Goal: Task Accomplishment & Management: Manage account settings

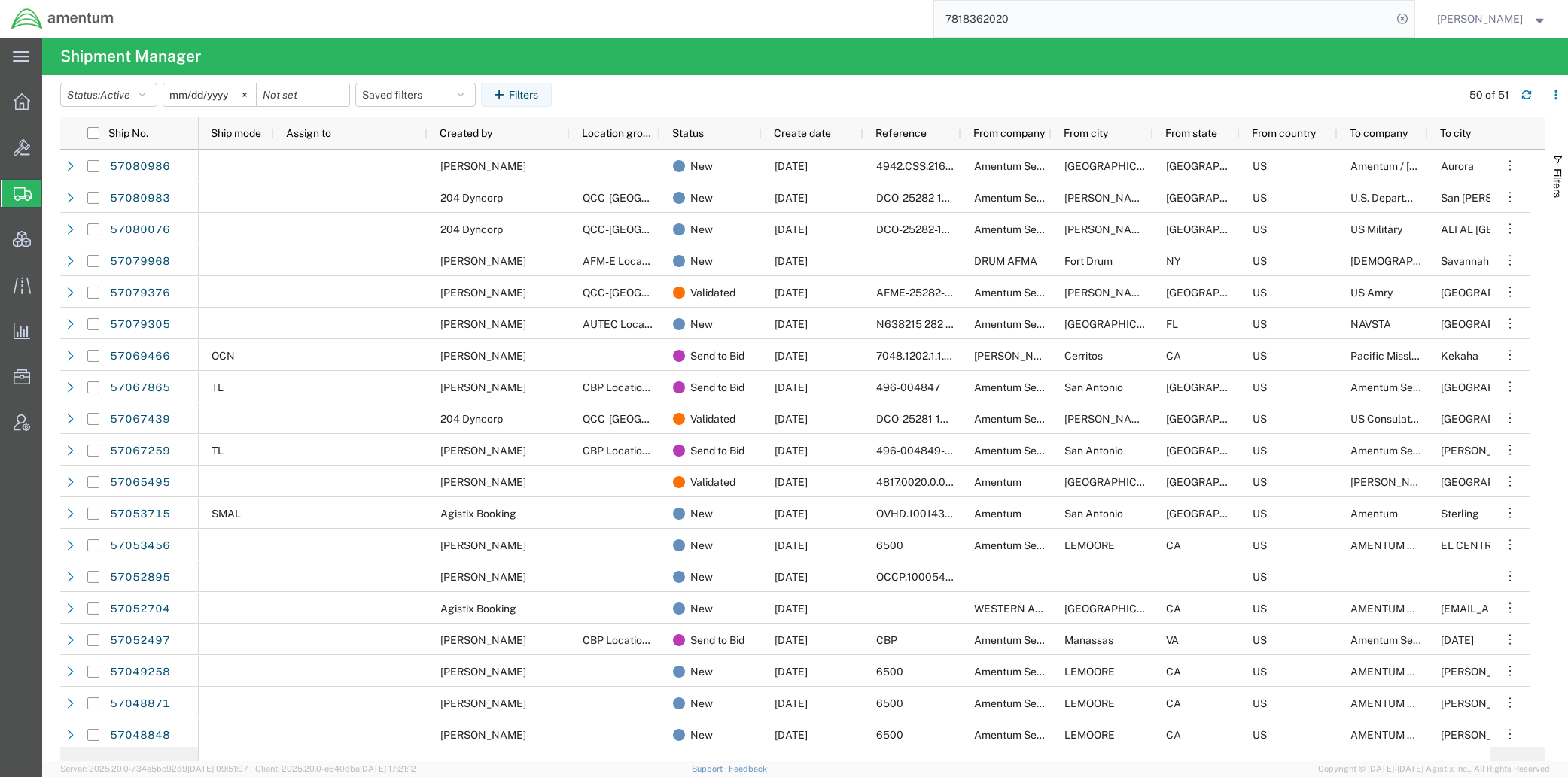
click at [442, 100] on button "Saved filters" at bounding box center [416, 95] width 121 height 24
click at [427, 189] on span "Active DCI shipments" at bounding box center [456, 189] width 197 height 28
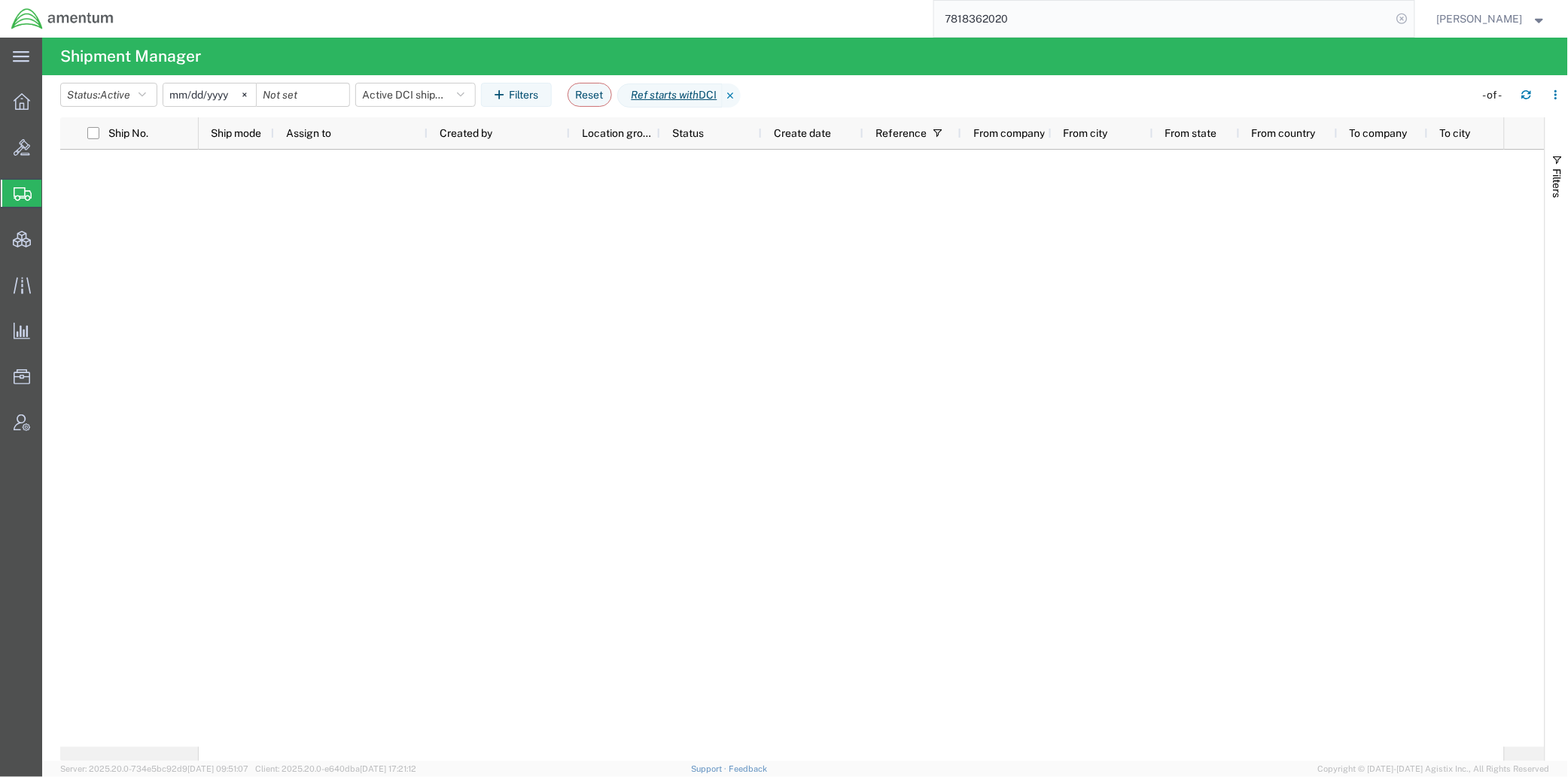
click at [1396, 20] on icon at bounding box center [1402, 19] width 21 height 21
click at [740, 95] on icon at bounding box center [731, 96] width 18 height 24
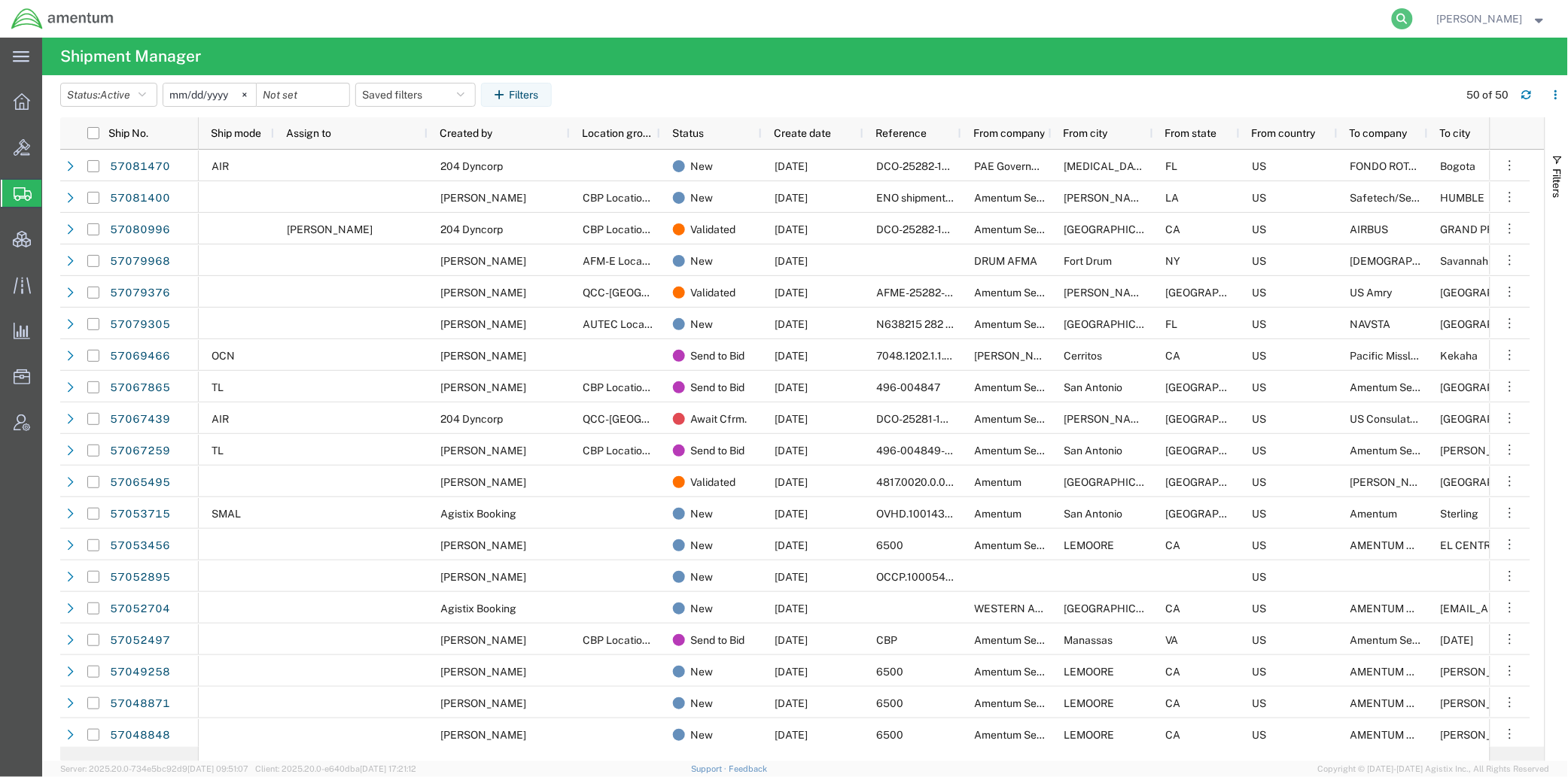
click at [1392, 16] on icon at bounding box center [1402, 19] width 21 height 21
paste input "393944238785"
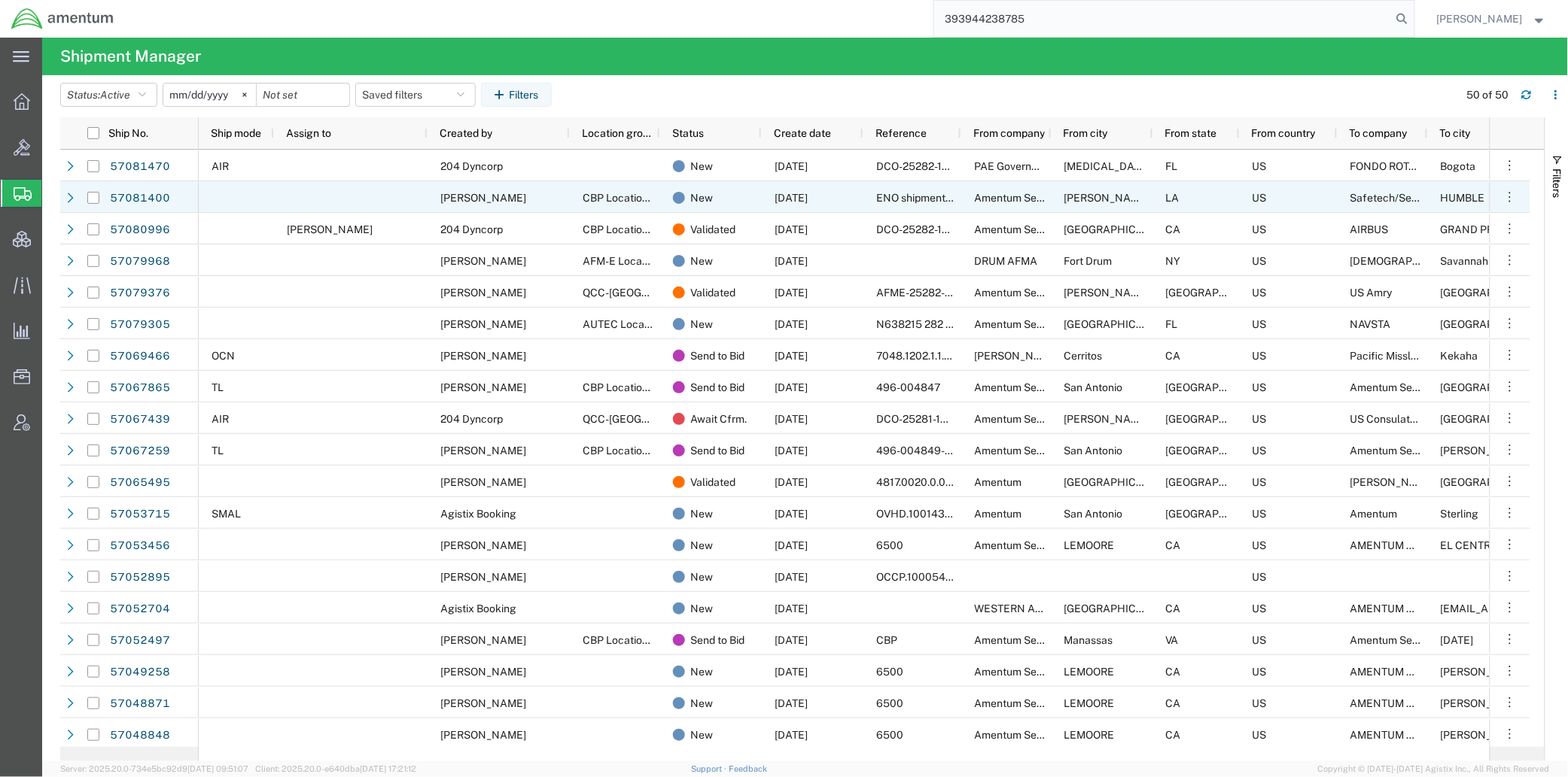
type input "393944238785"
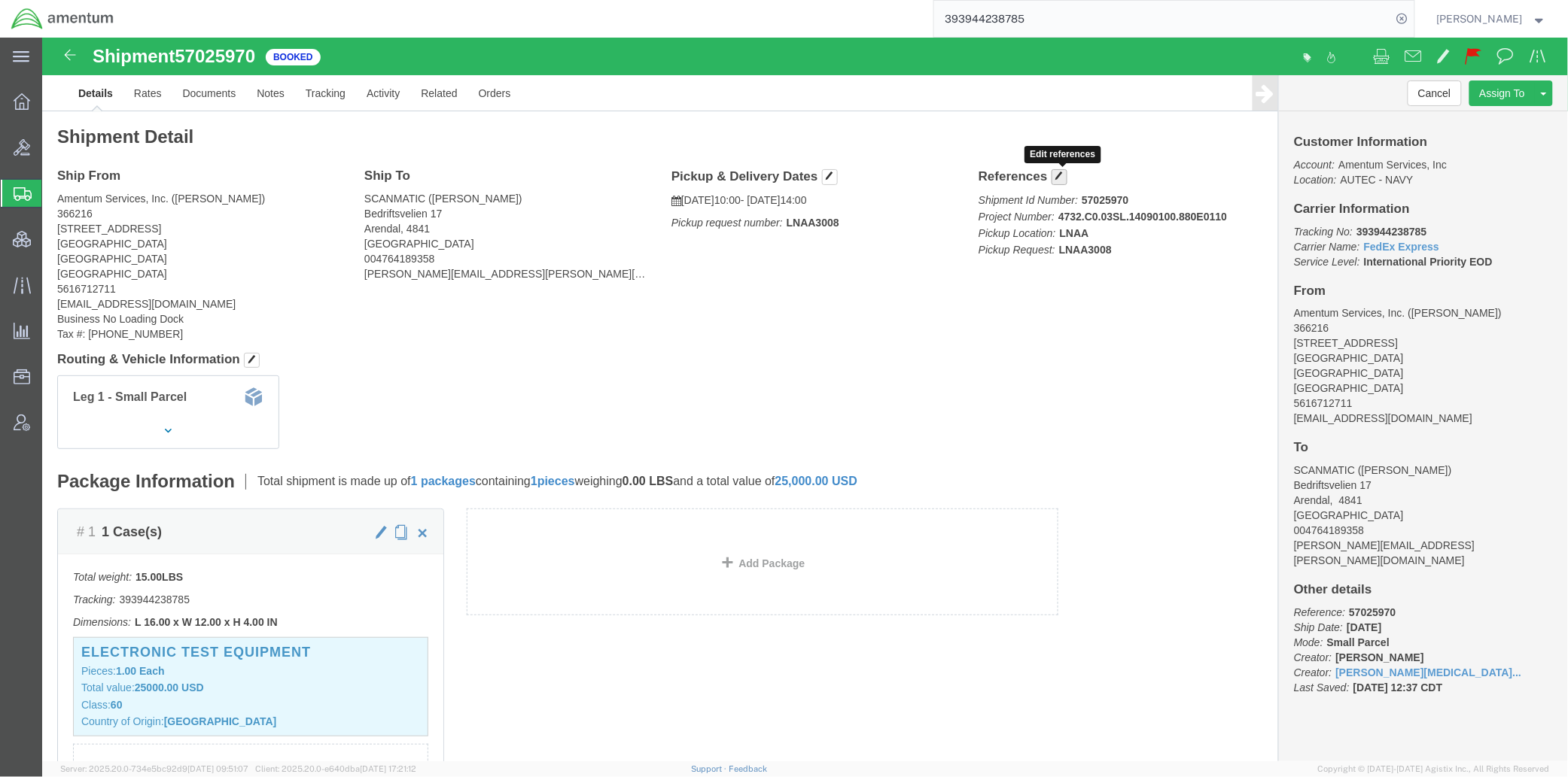
click span "button"
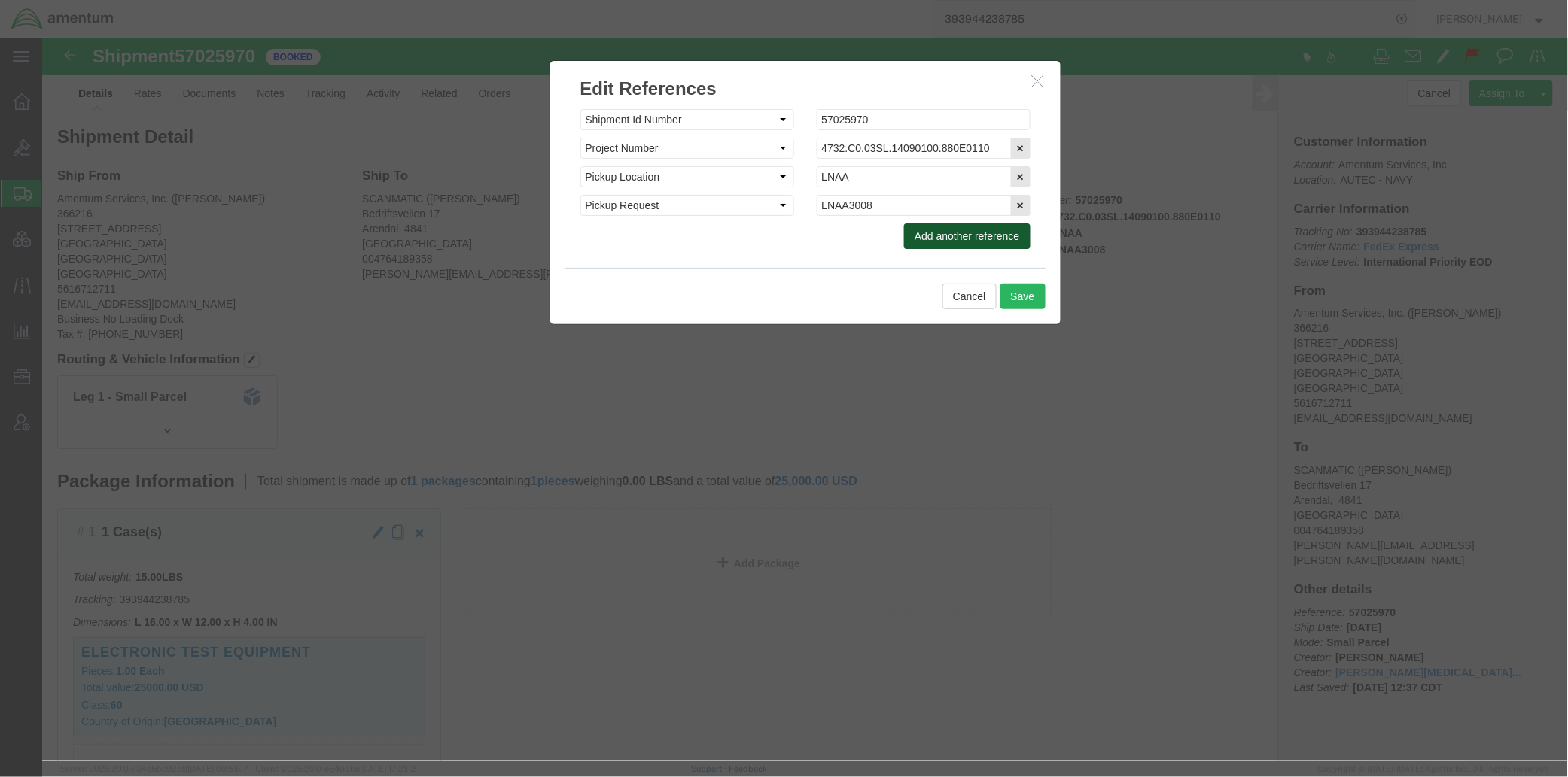
click button "Add another reference"
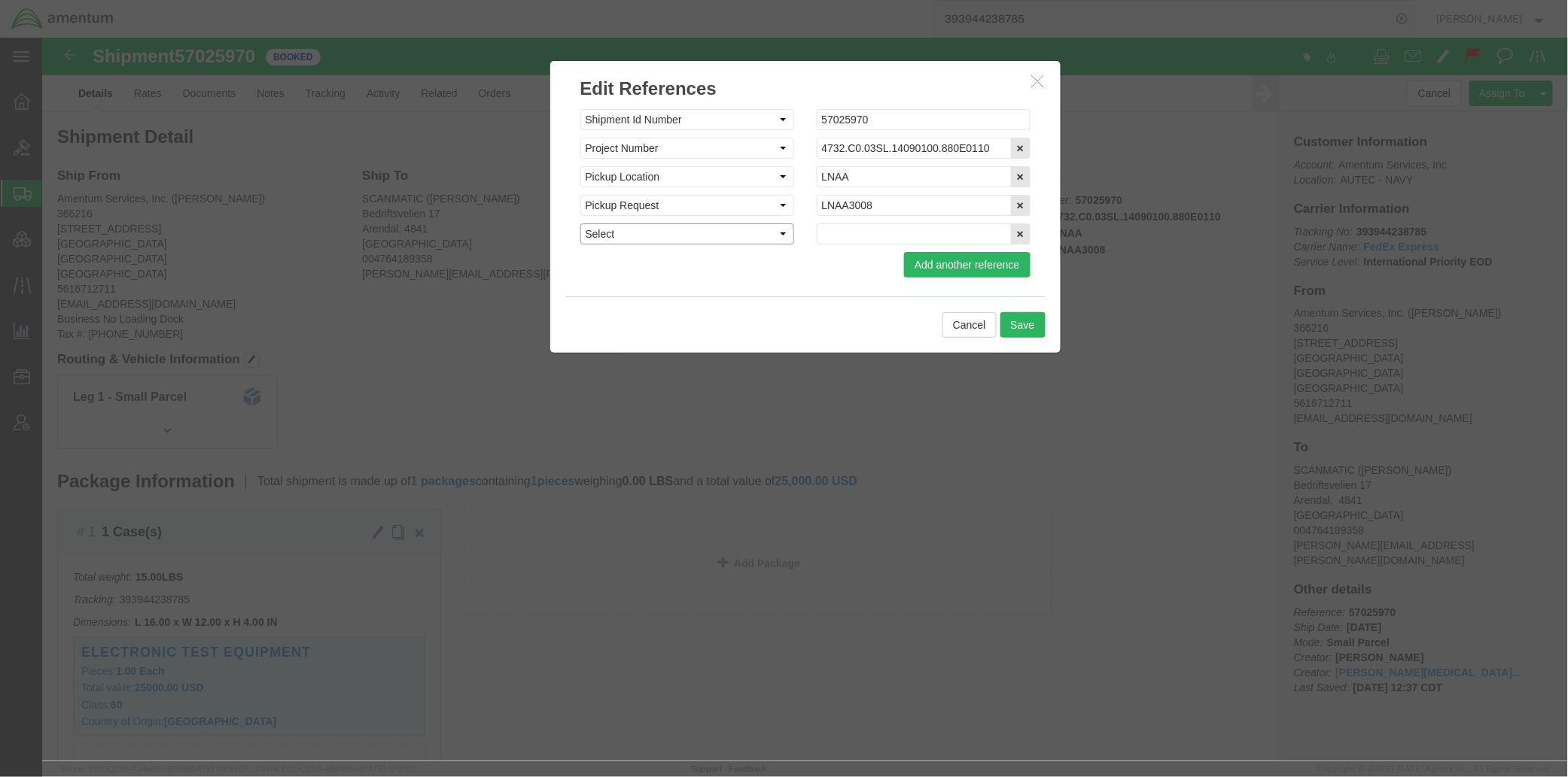
click select "Select Account Type Activity ID Airline Appointment Number ASN Batch Request # …"
select select "PICKUPREQ"
click select "Select Account Type Activity ID Airline Appointment Number ASN Batch Request # …"
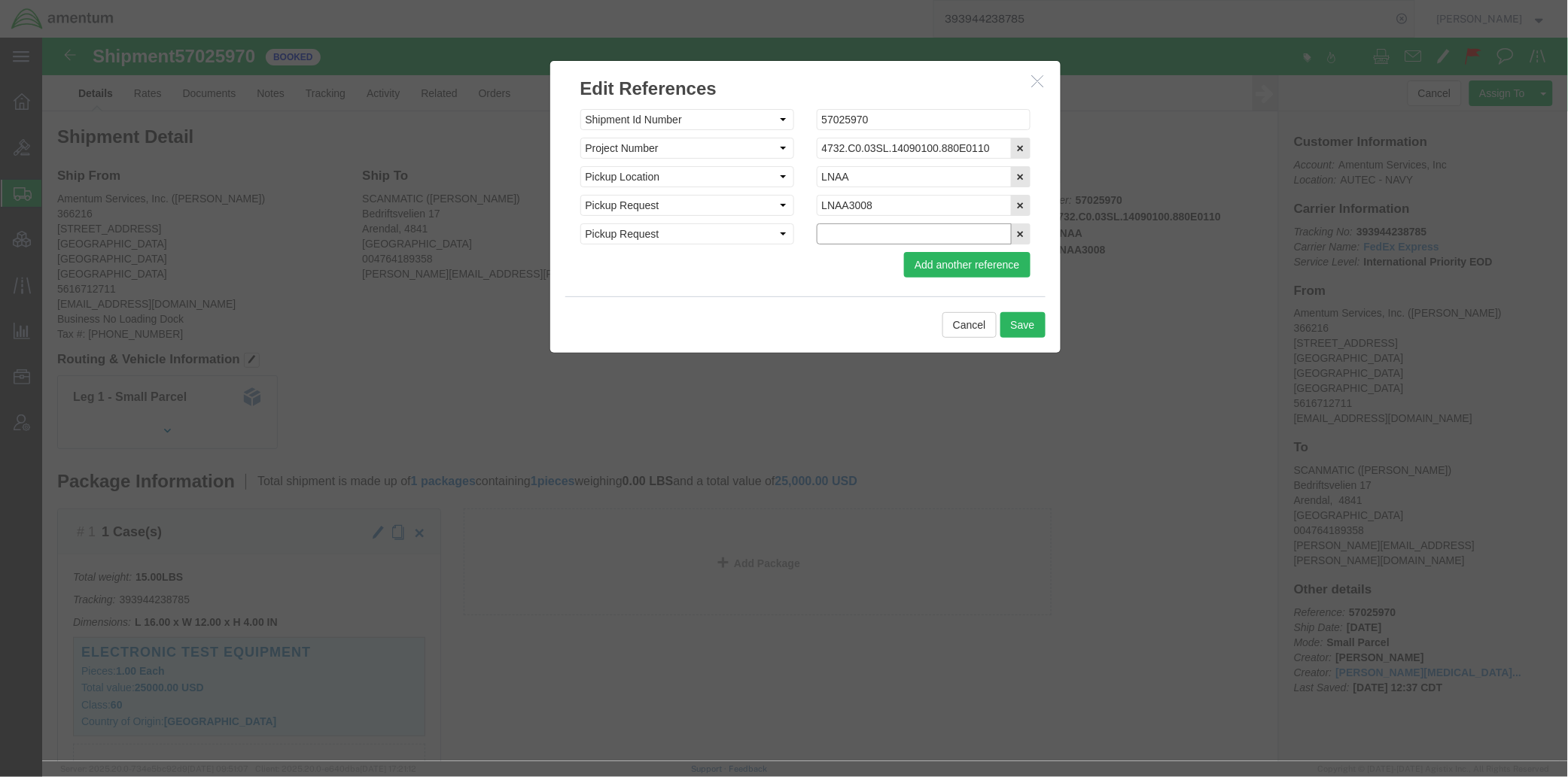
paste input "pickup confirmation number is LNAA3091"
drag, startPoint x: 791, startPoint y: 194, endPoint x: 312, endPoint y: 148, distance: 481.2
click div "Edit References Select Account Type Activity ID Airline Appointment Number ASN …"
type input "[DATE] p/u conf # LNAA3091"
click button "Save"
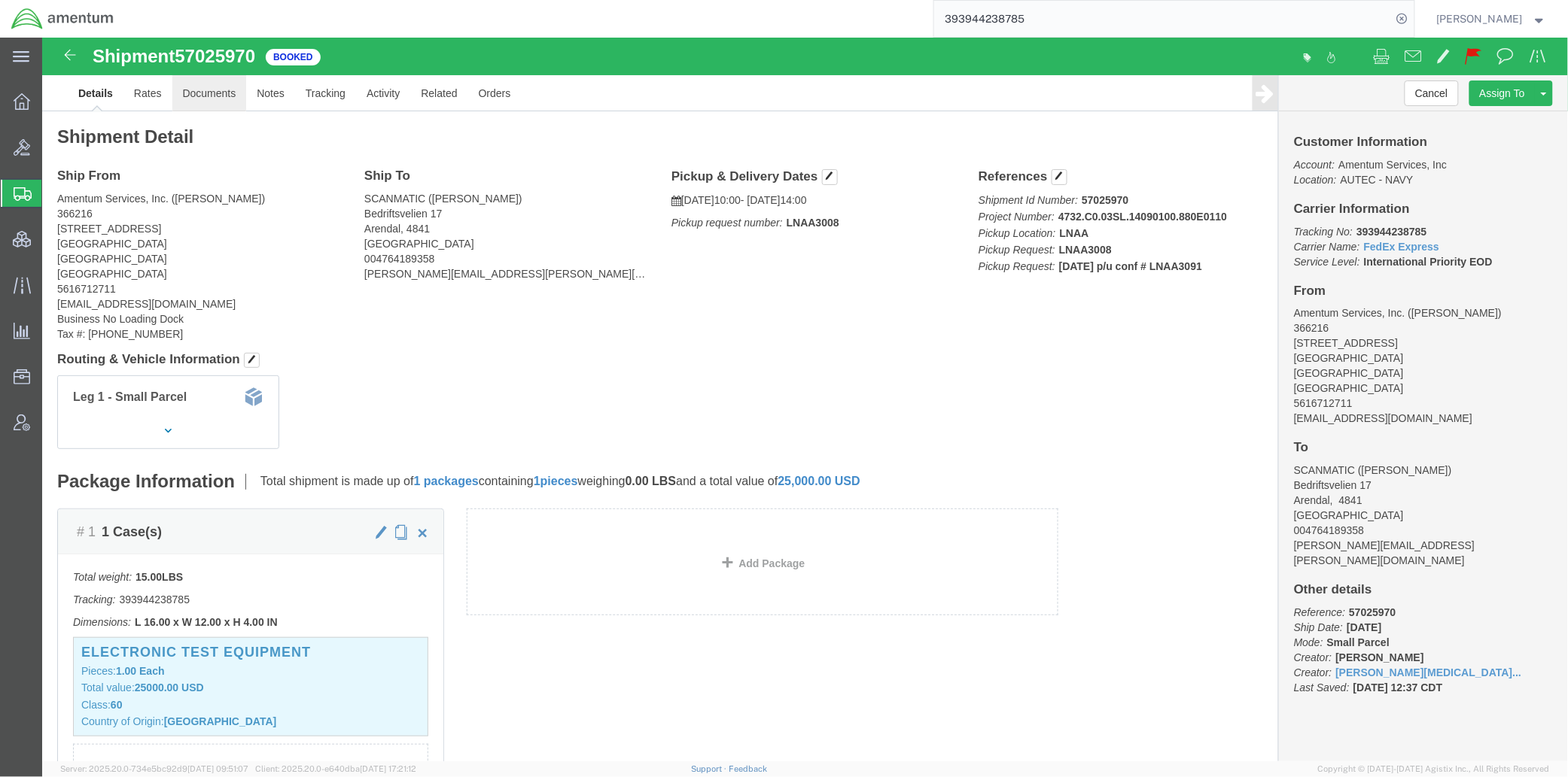
click link "Documents"
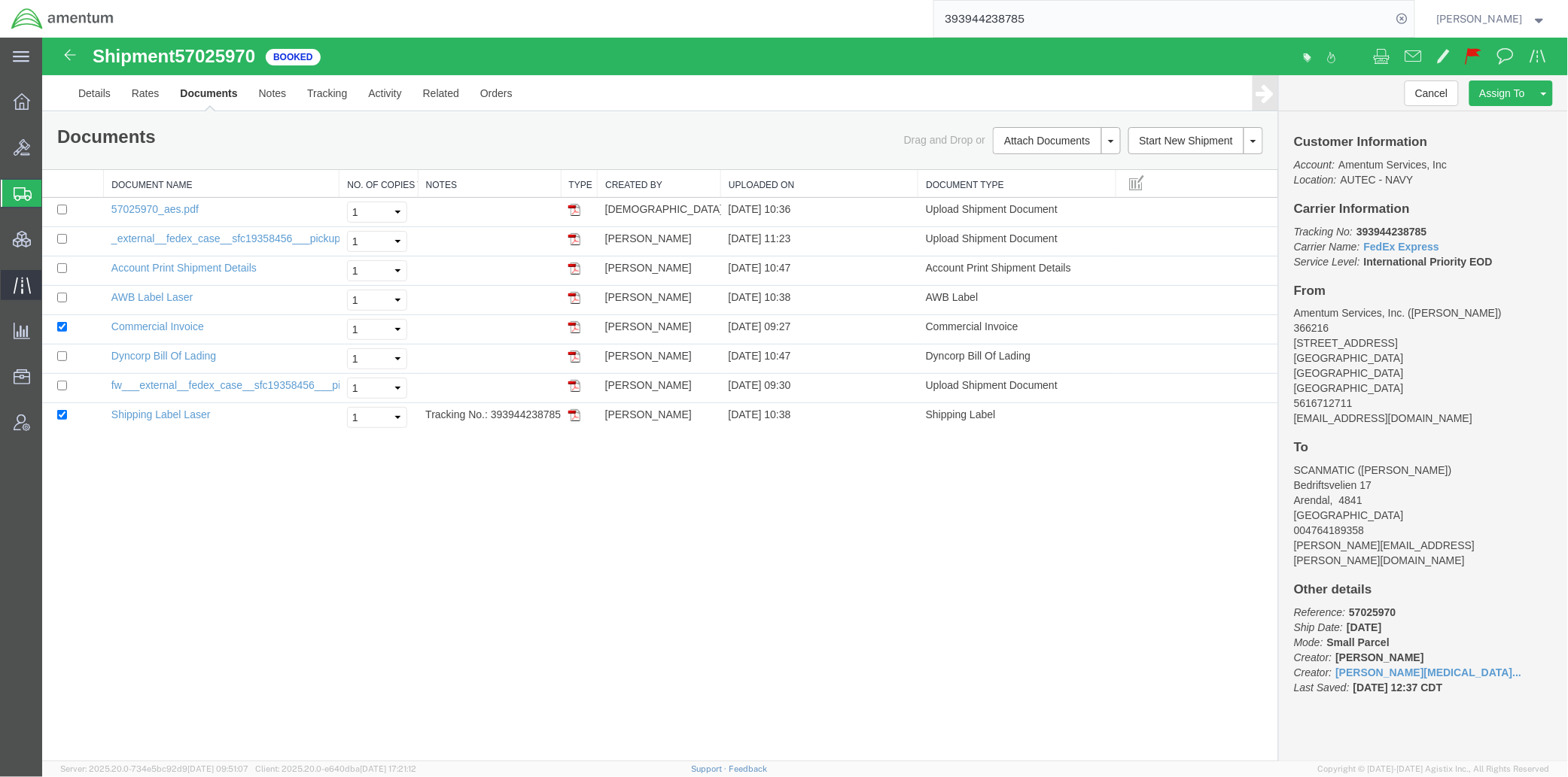
drag, startPoint x: 71, startPoint y: 185, endPoint x: 13, endPoint y: 284, distance: 114.7
click at [53, 185] on span "Shipments" at bounding box center [47, 193] width 12 height 30
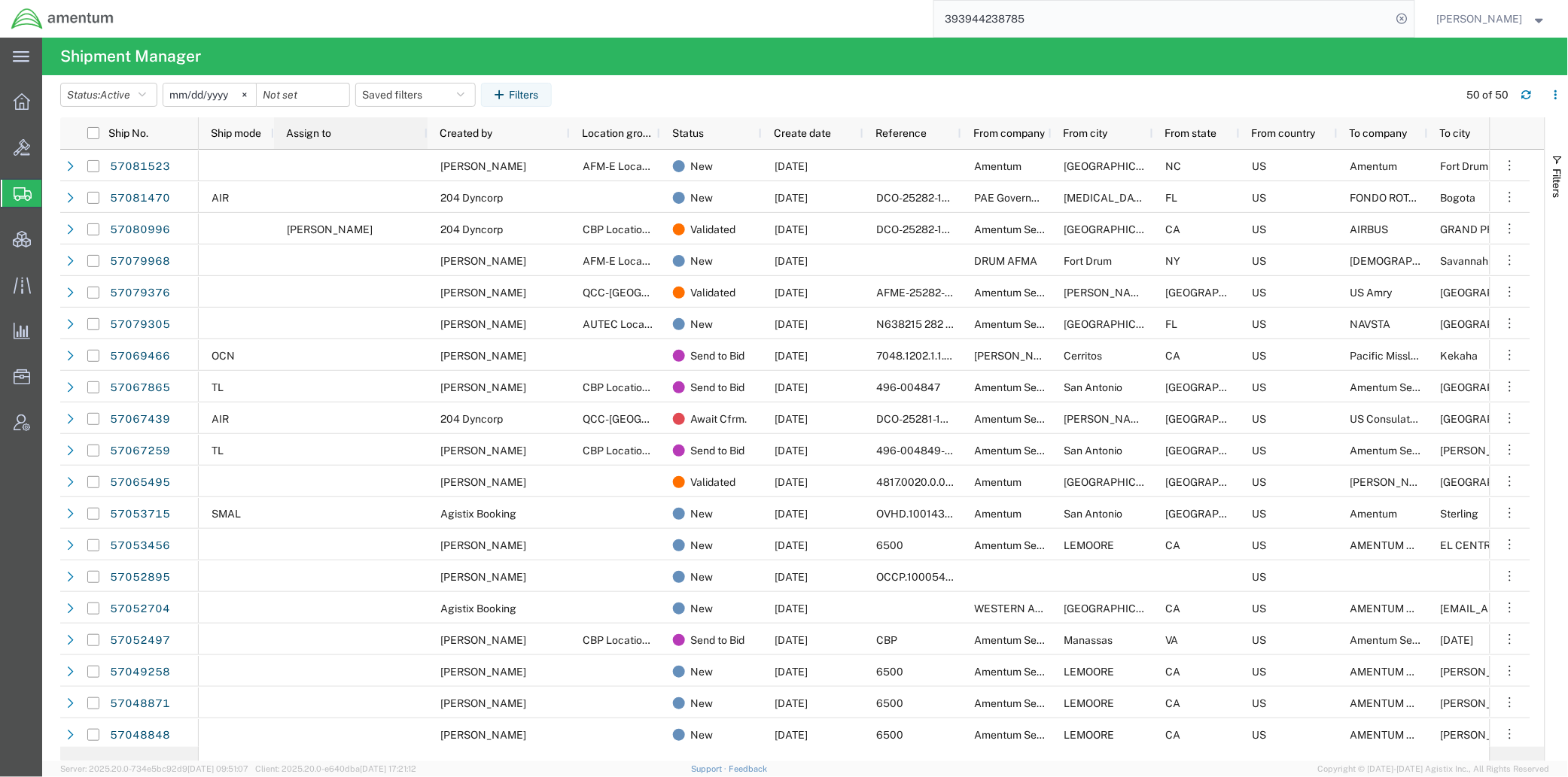
click at [328, 125] on div "Assign to" at bounding box center [354, 133] width 136 height 24
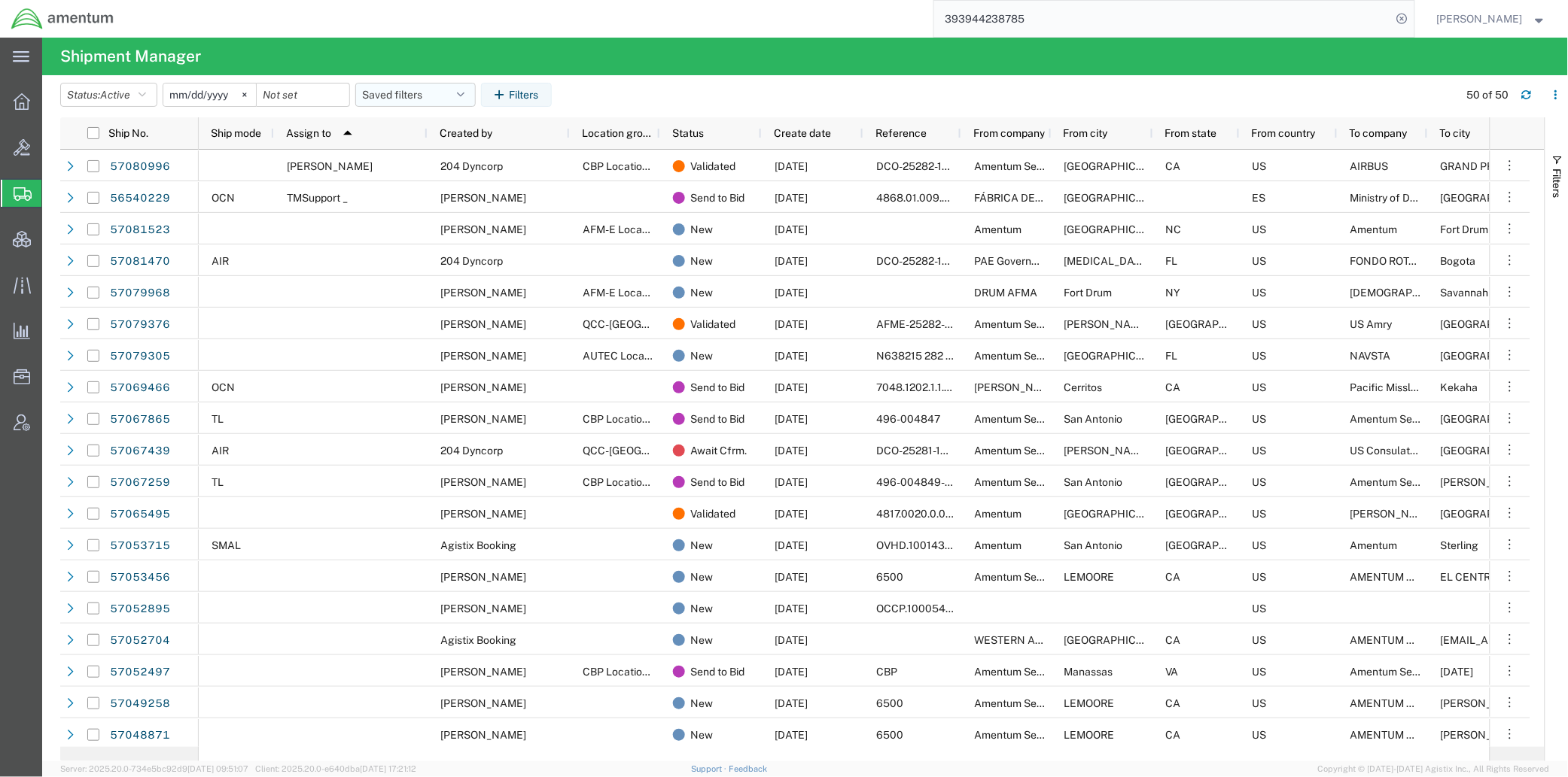
click at [382, 96] on button "Saved filters" at bounding box center [416, 95] width 121 height 24
click at [399, 196] on span "Active DCI shipments" at bounding box center [456, 189] width 197 height 28
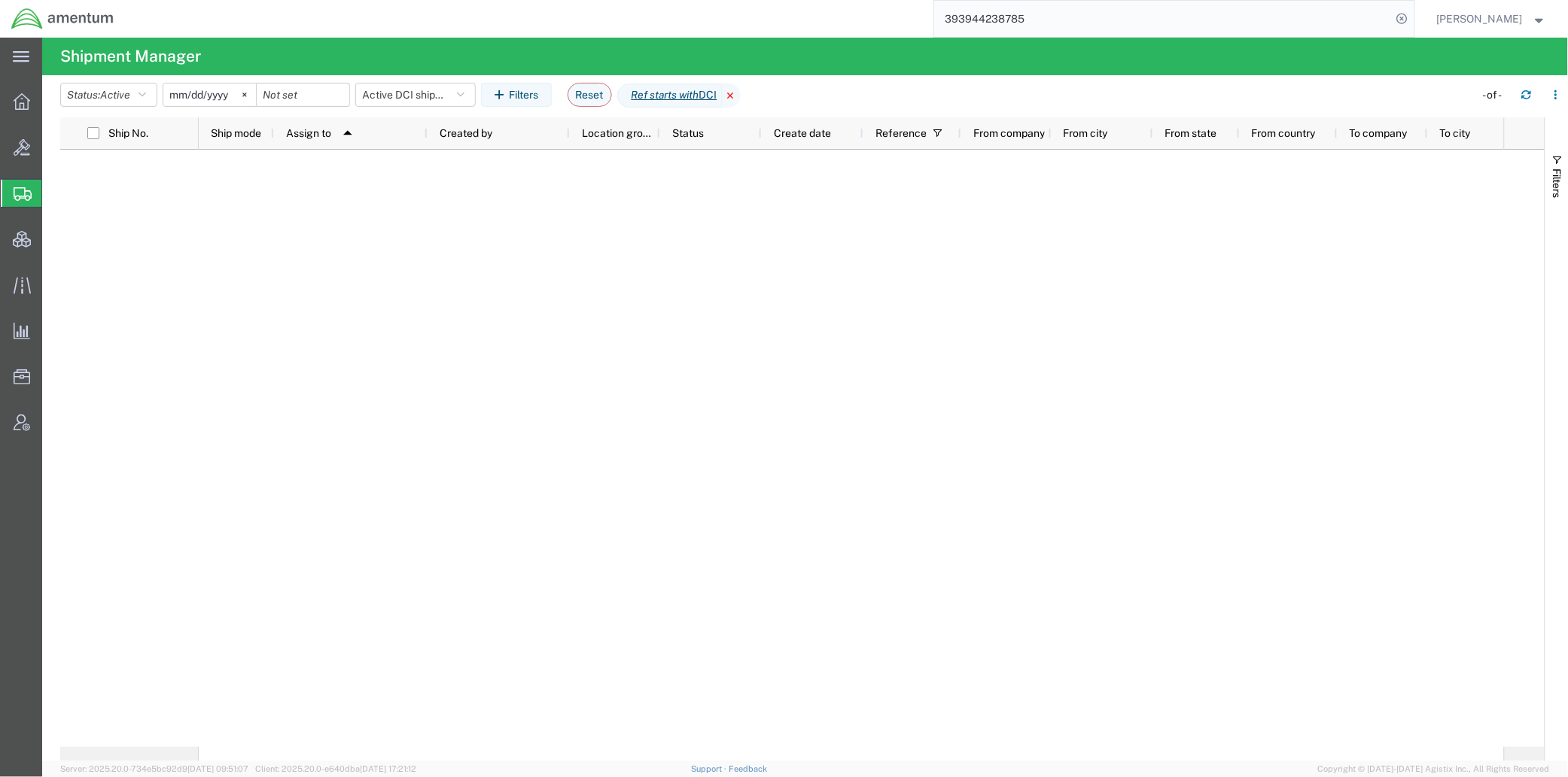
click at [740, 103] on icon at bounding box center [731, 96] width 18 height 24
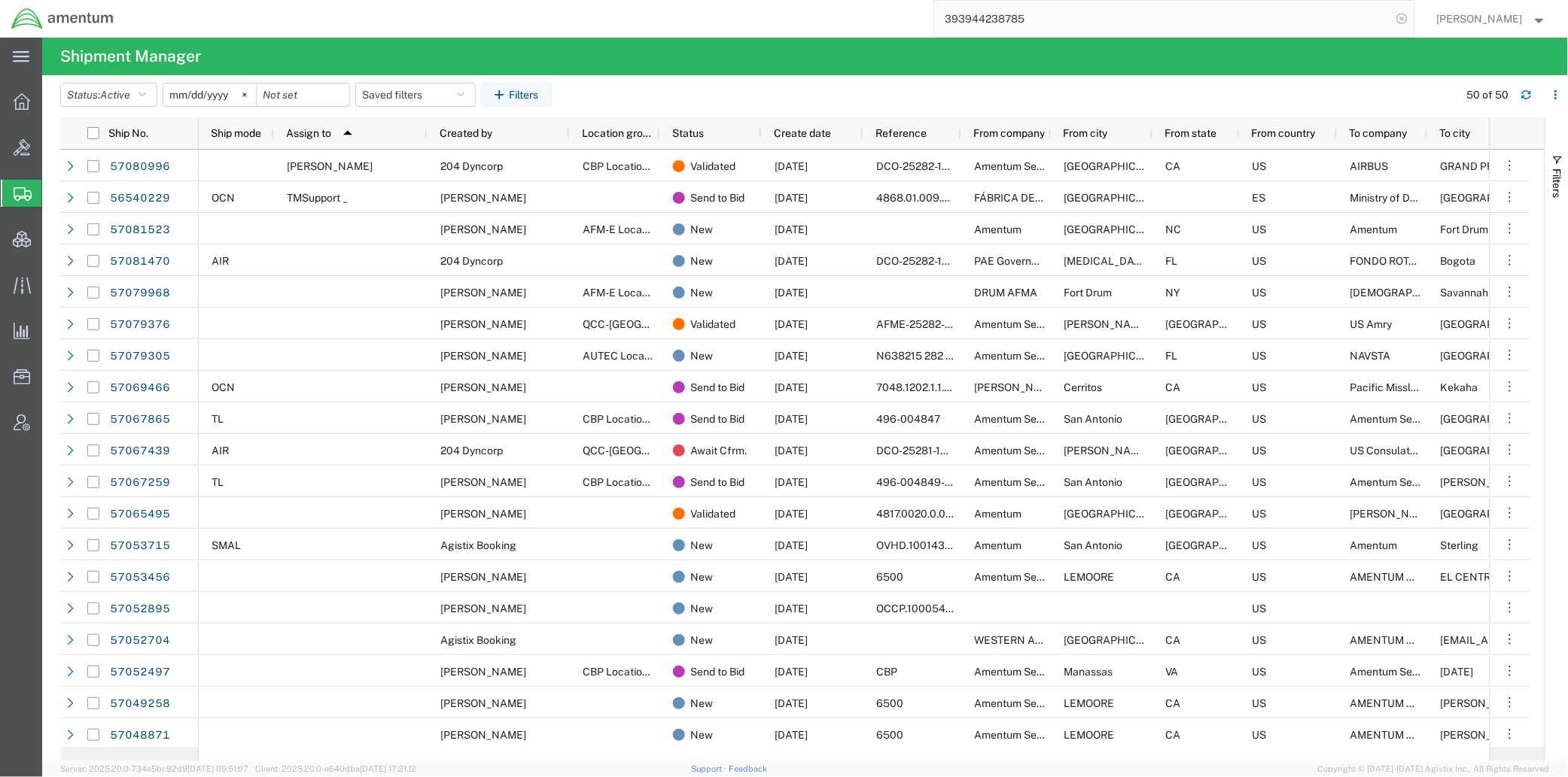
click at [1393, 24] on icon at bounding box center [1402, 19] width 21 height 21
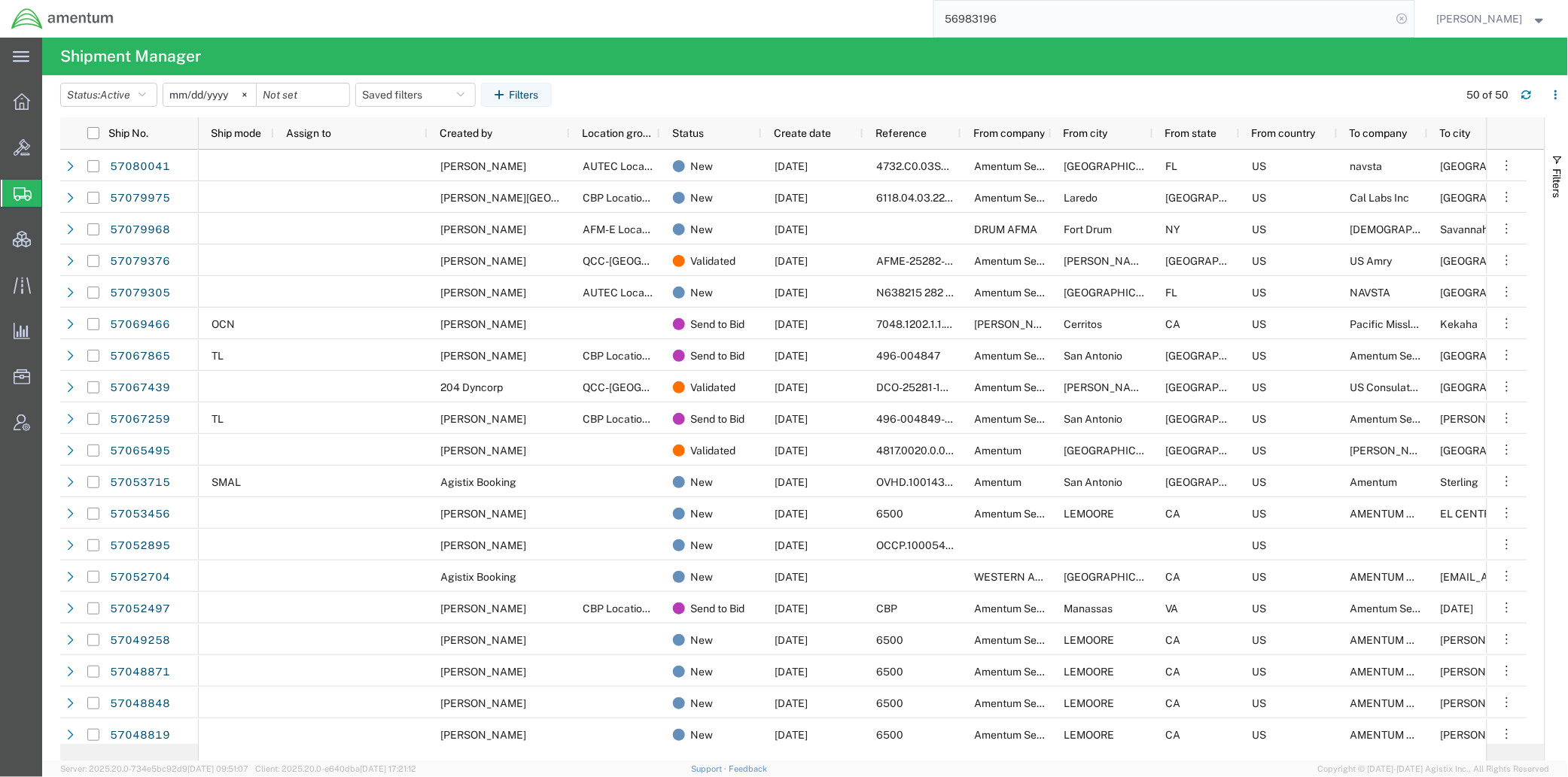
click at [1402, 21] on icon at bounding box center [1402, 19] width 21 height 21
